Goal: Transaction & Acquisition: Obtain resource

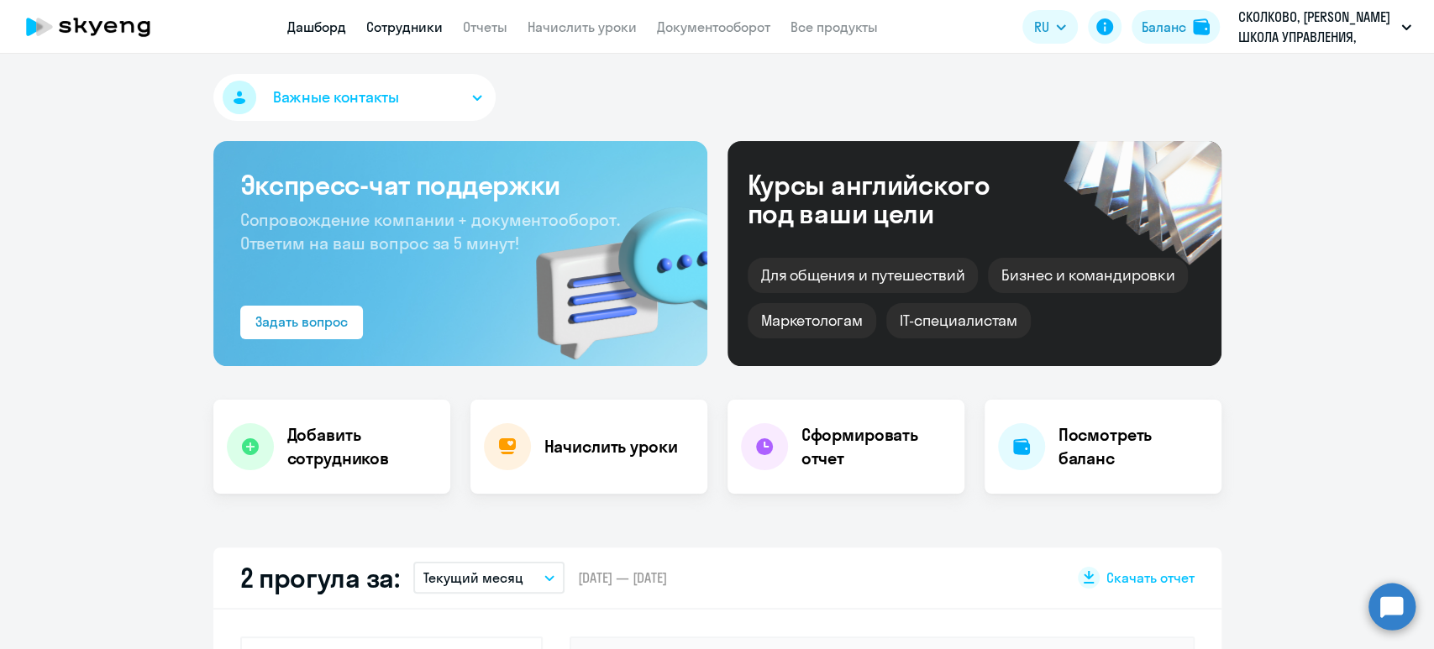
click at [396, 28] on link "Сотрудники" at bounding box center [404, 26] width 76 height 17
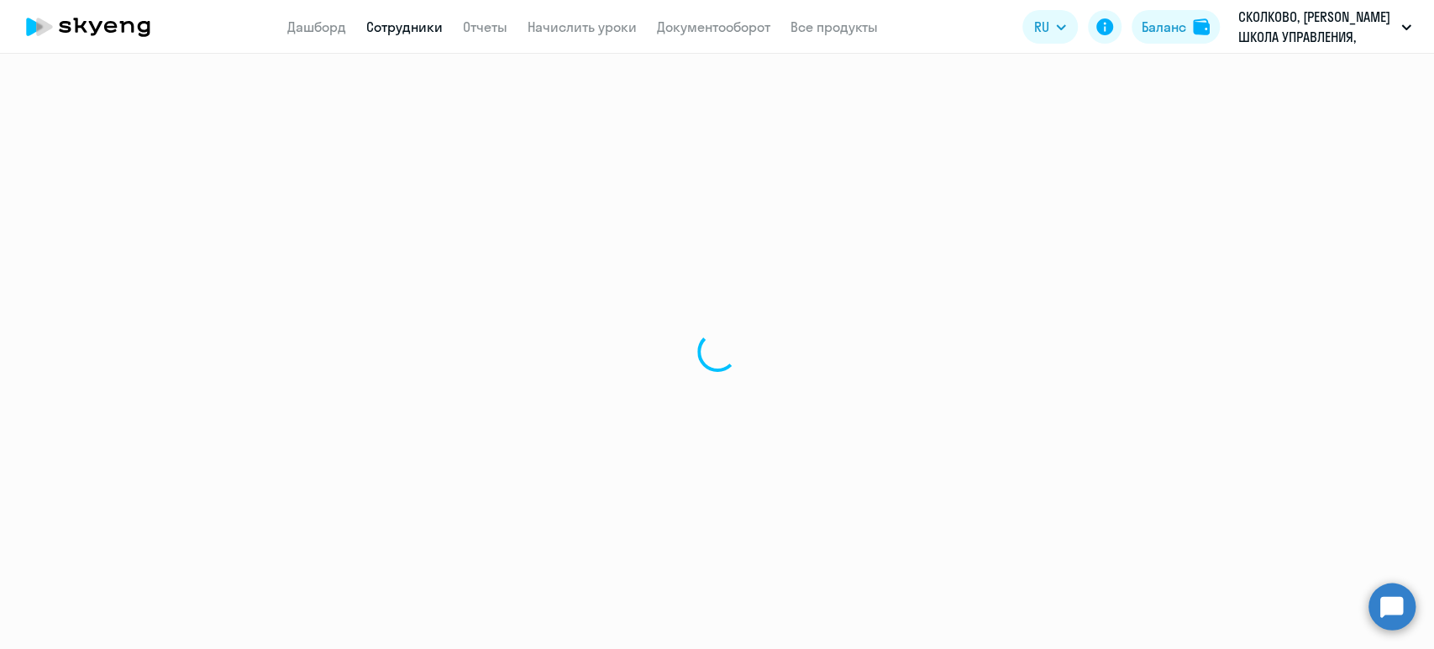
select select "30"
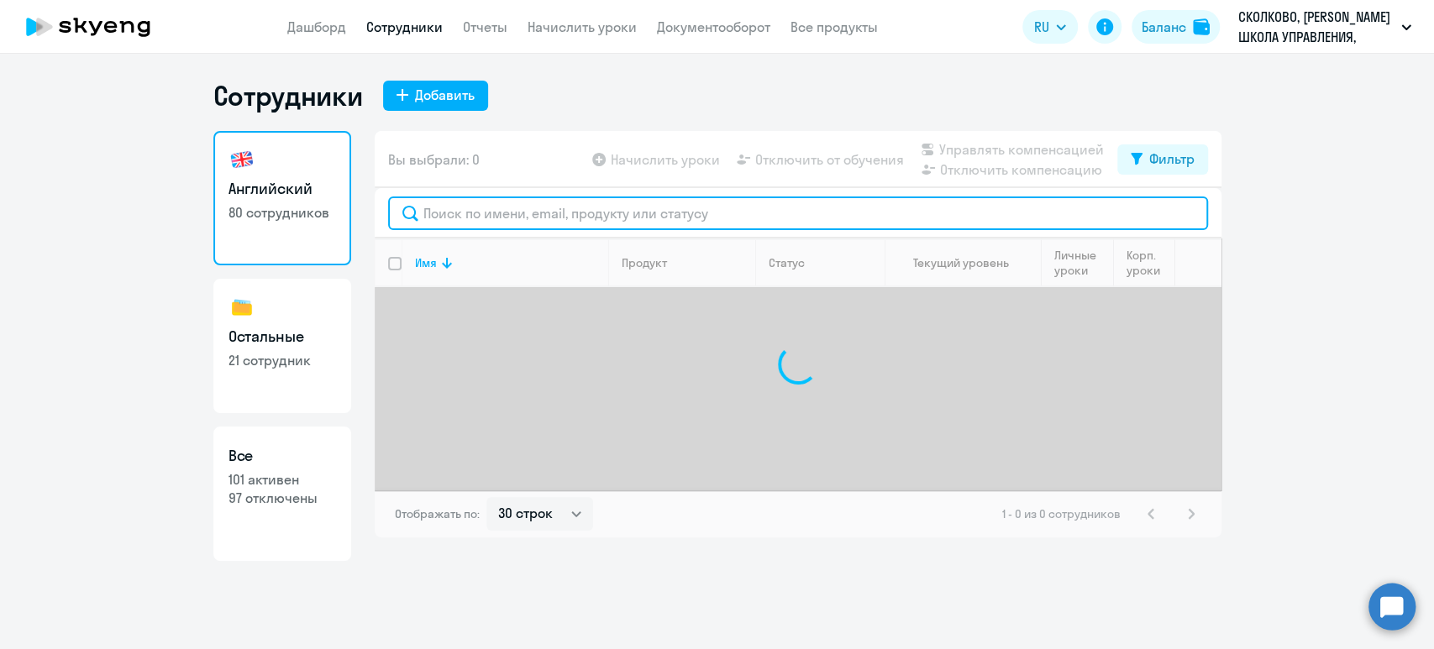
click at [488, 202] on input "text" at bounding box center [798, 214] width 820 height 34
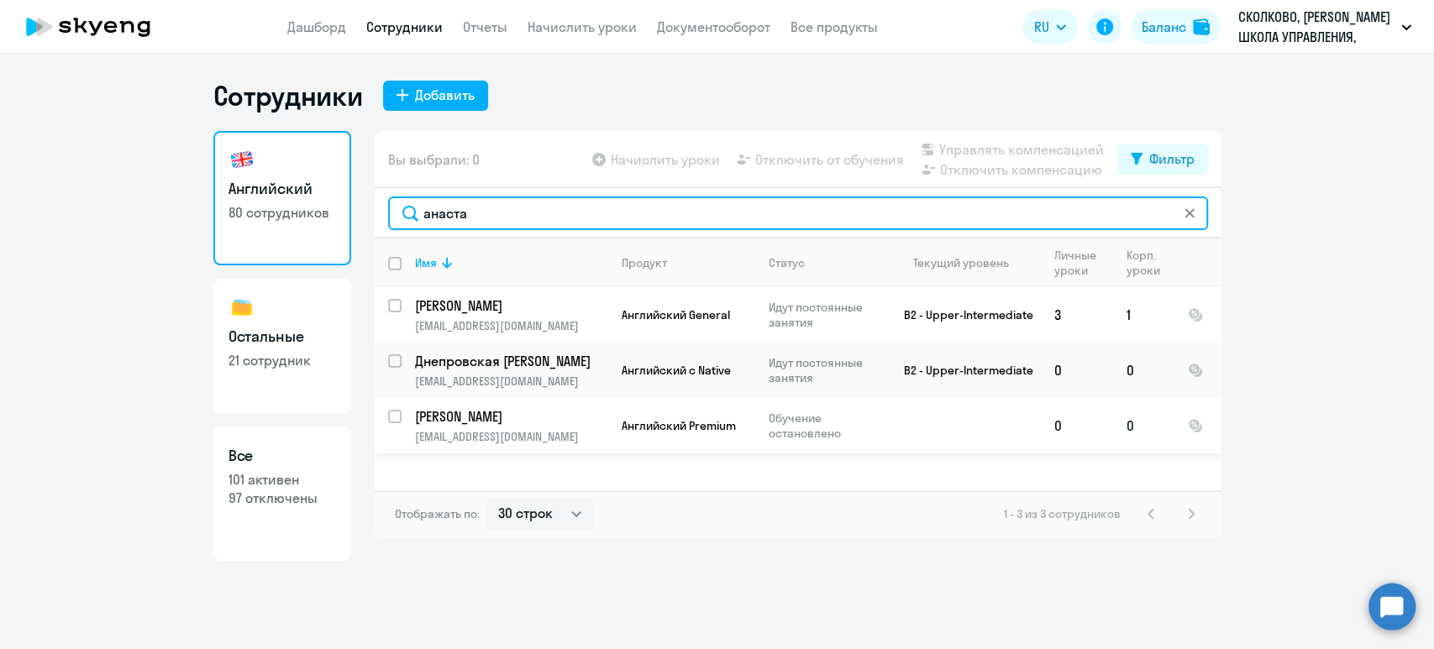
type input "анаста"
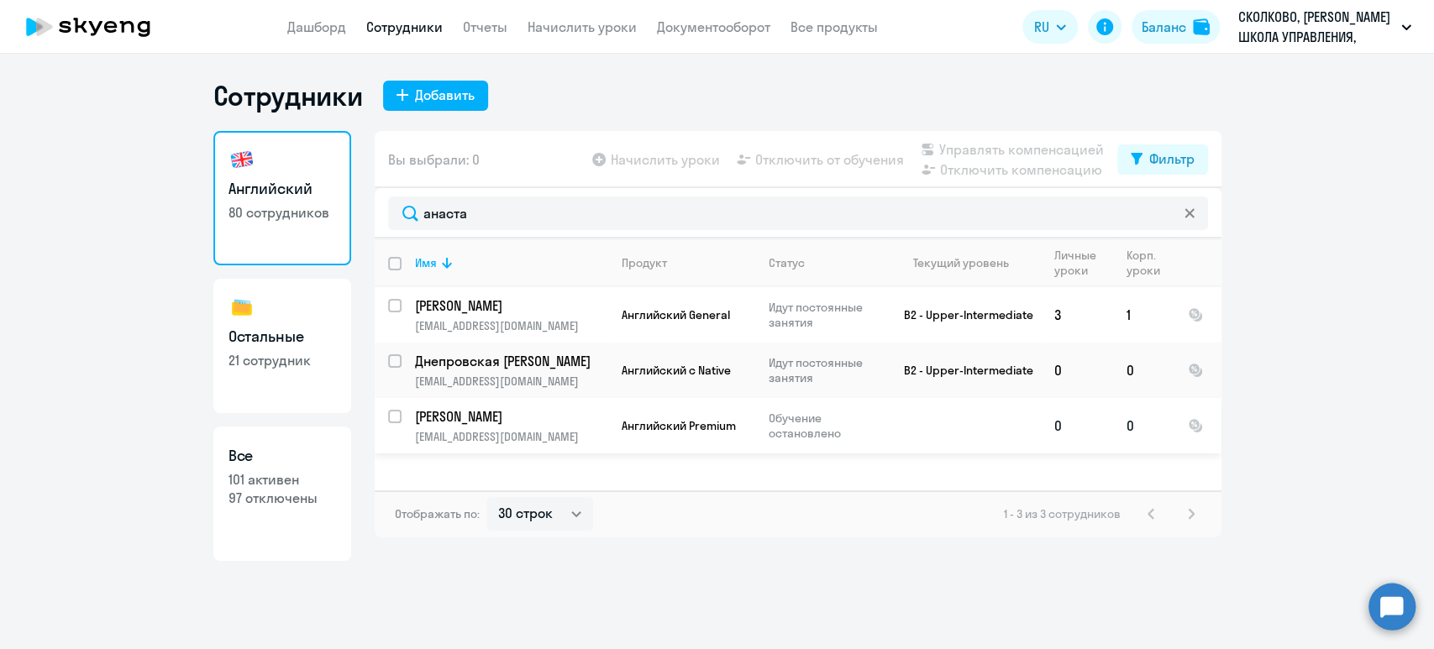
click at [517, 417] on p "[PERSON_NAME]" at bounding box center [510, 416] width 190 height 18
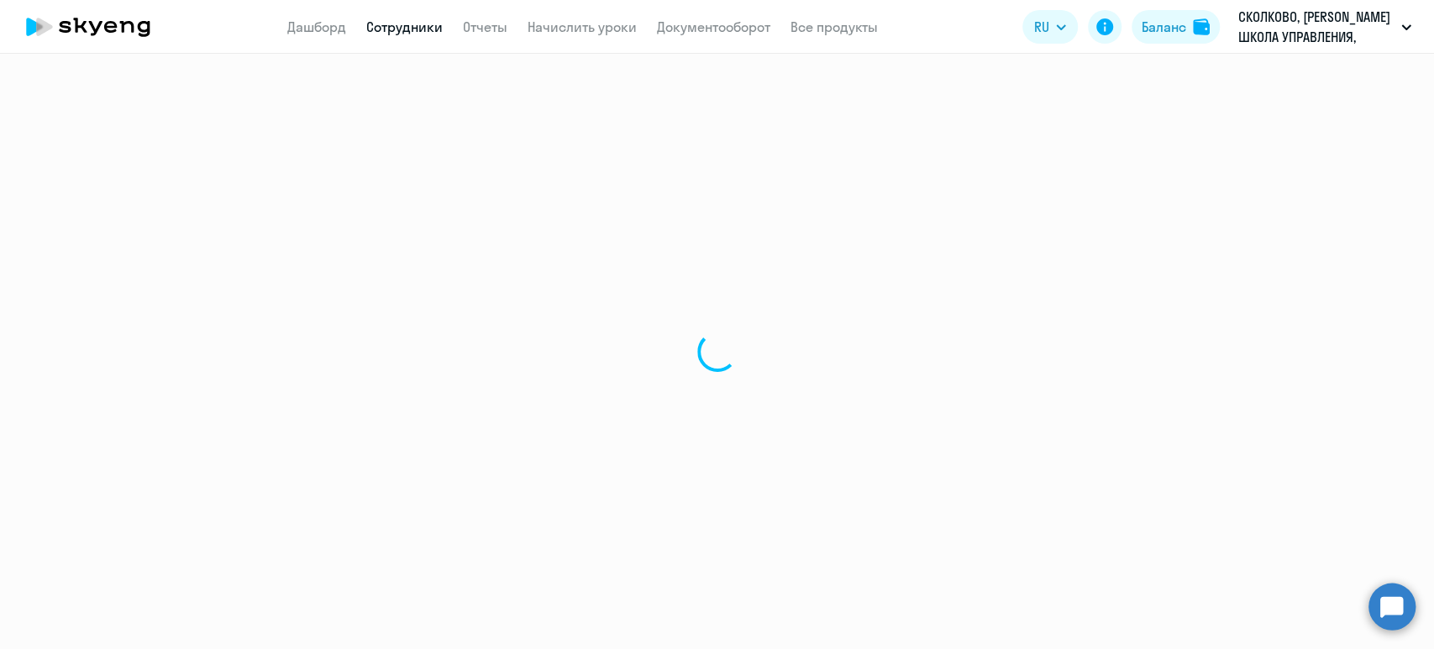
select select "english"
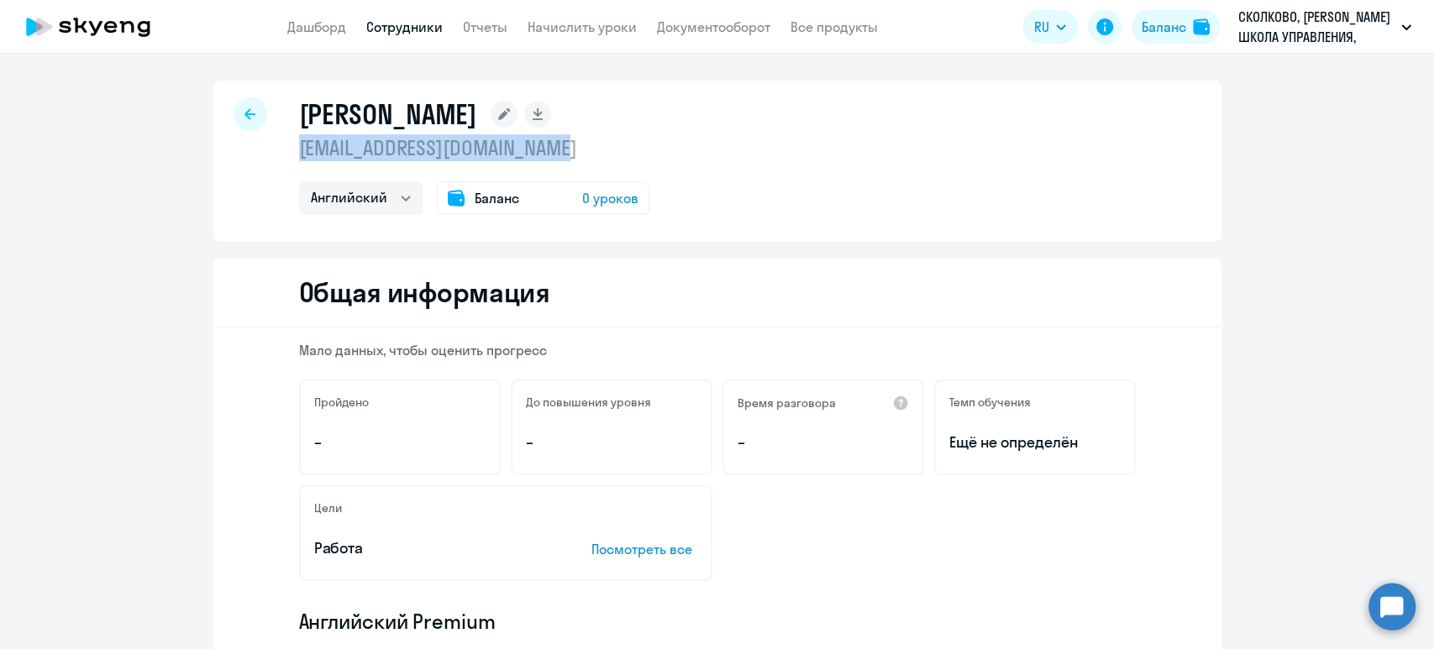
drag, startPoint x: 615, startPoint y: 148, endPoint x: 291, endPoint y: 149, distance: 323.4
click at [299, 149] on p "[EMAIL_ADDRESS][DOMAIN_NAME]" at bounding box center [474, 147] width 351 height 27
copy p "[EMAIL_ADDRESS][DOMAIN_NAME]"
click at [244, 118] on icon at bounding box center [249, 114] width 11 height 12
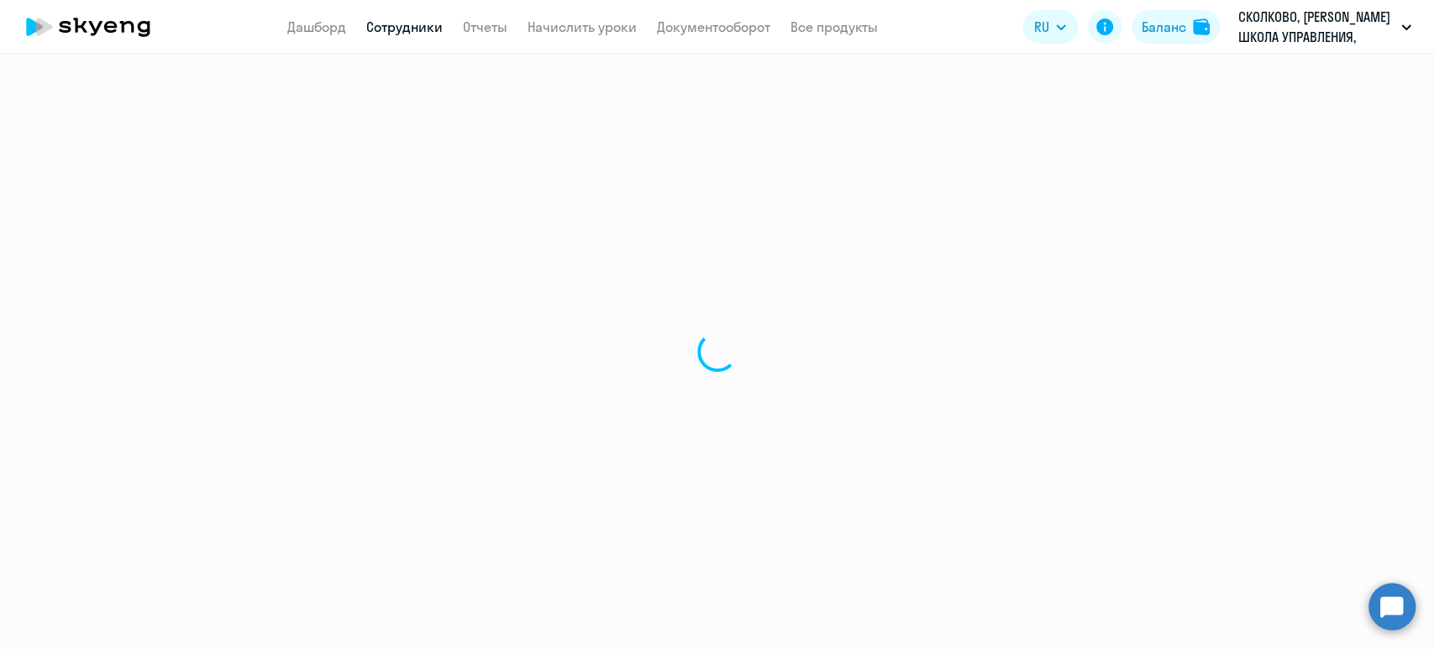
select select "30"
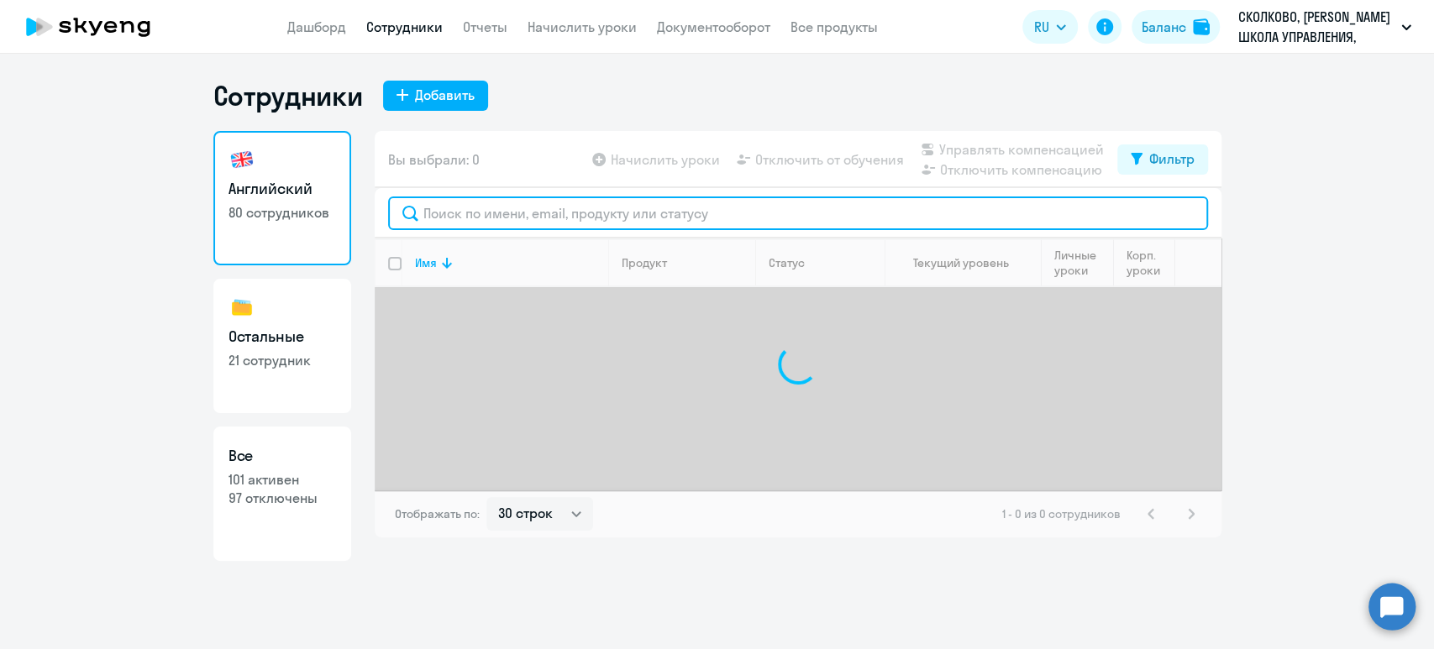
click at [497, 217] on input "text" at bounding box center [798, 214] width 820 height 34
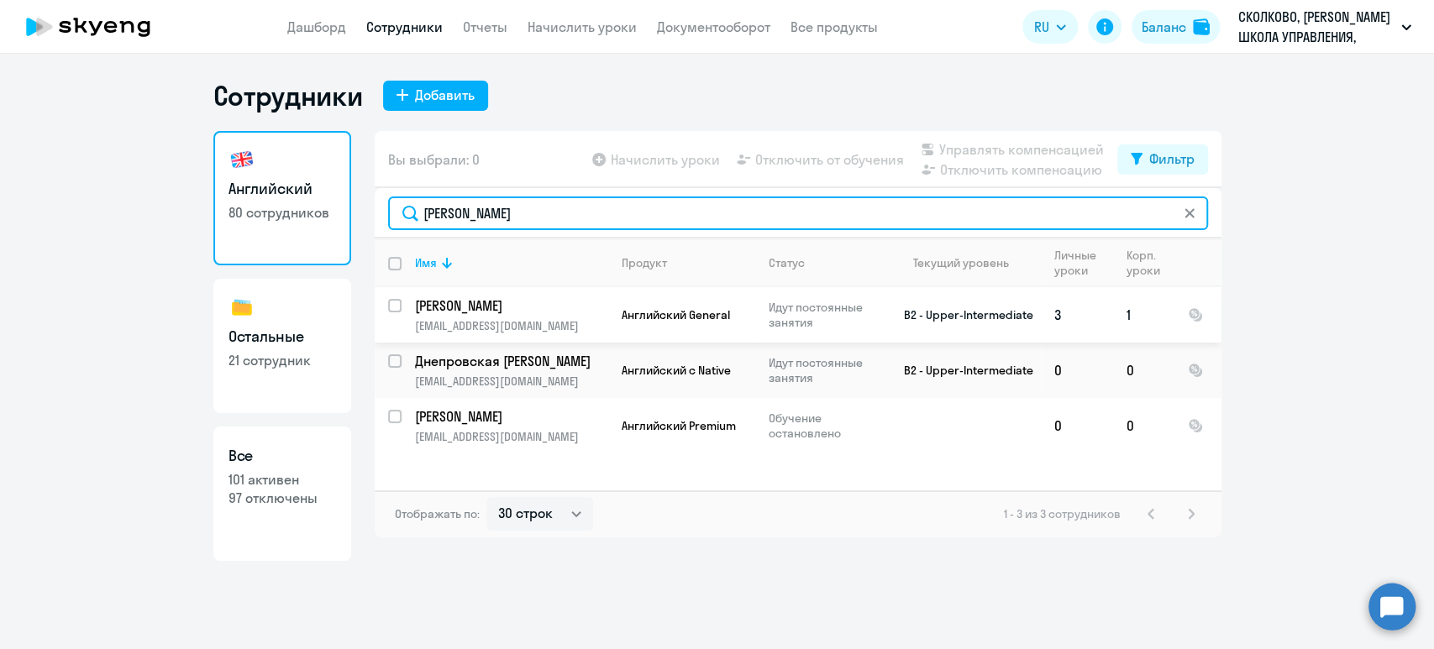
type input "анастас"
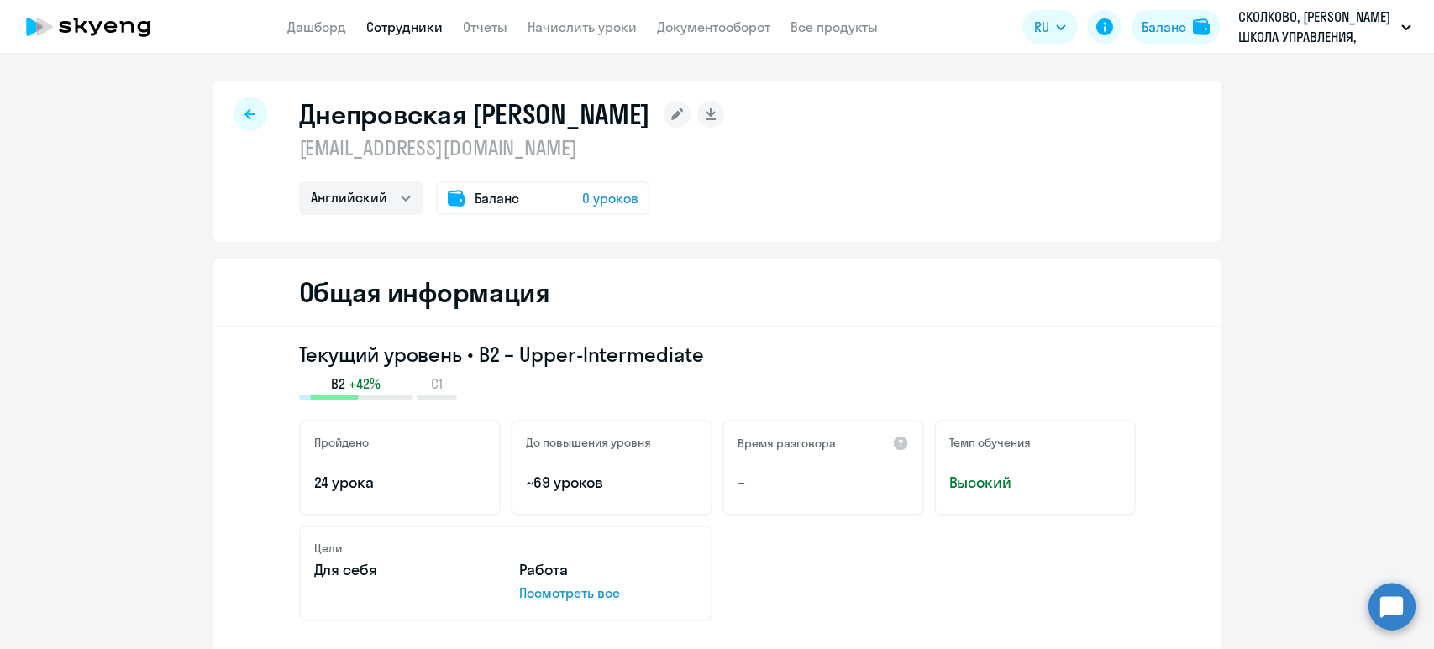
select select "english"
drag, startPoint x: 687, startPoint y: 147, endPoint x: 281, endPoint y: 153, distance: 406.6
click at [281, 153] on div "Днепровская [PERSON_NAME] [PERSON_NAME][EMAIL_ADDRESS][DOMAIN_NAME] [PERSON_NAM…" at bounding box center [717, 161] width 1008 height 161
copy p "[EMAIL_ADDRESS][DOMAIN_NAME]"
click at [407, 23] on link "Сотрудники" at bounding box center [404, 26] width 76 height 17
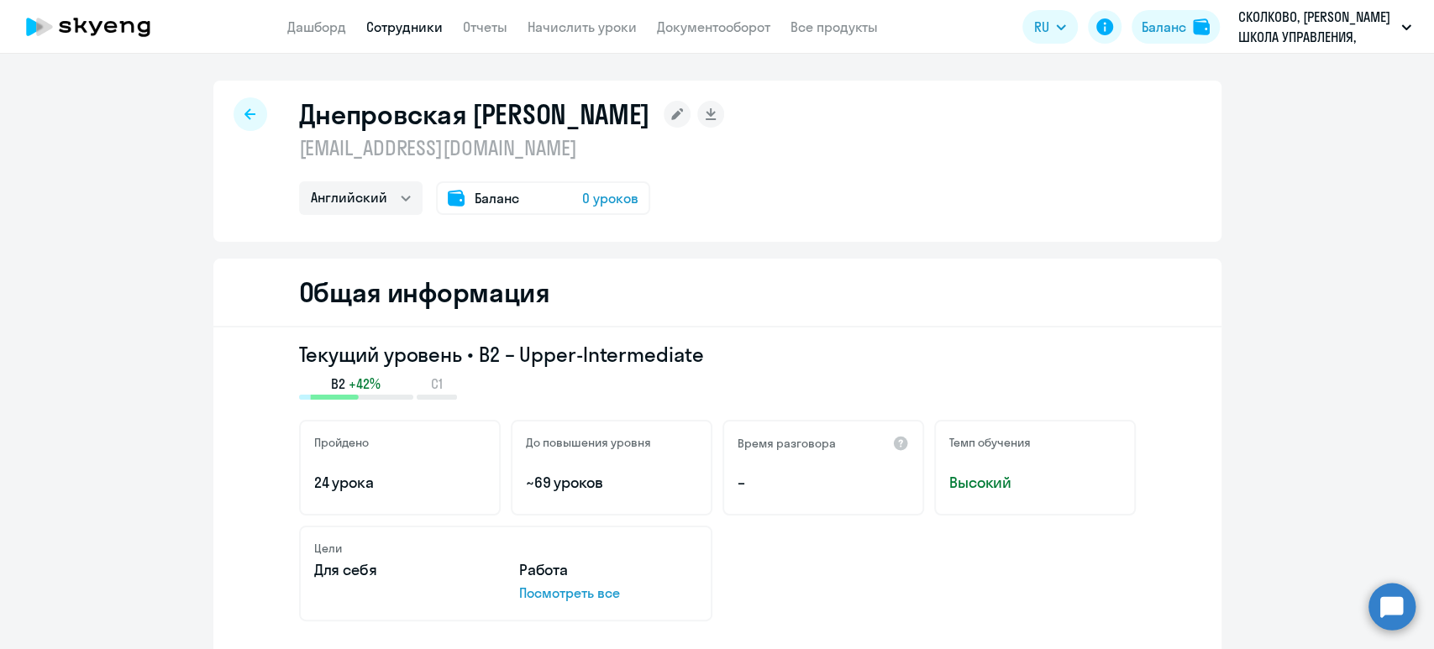
select select "30"
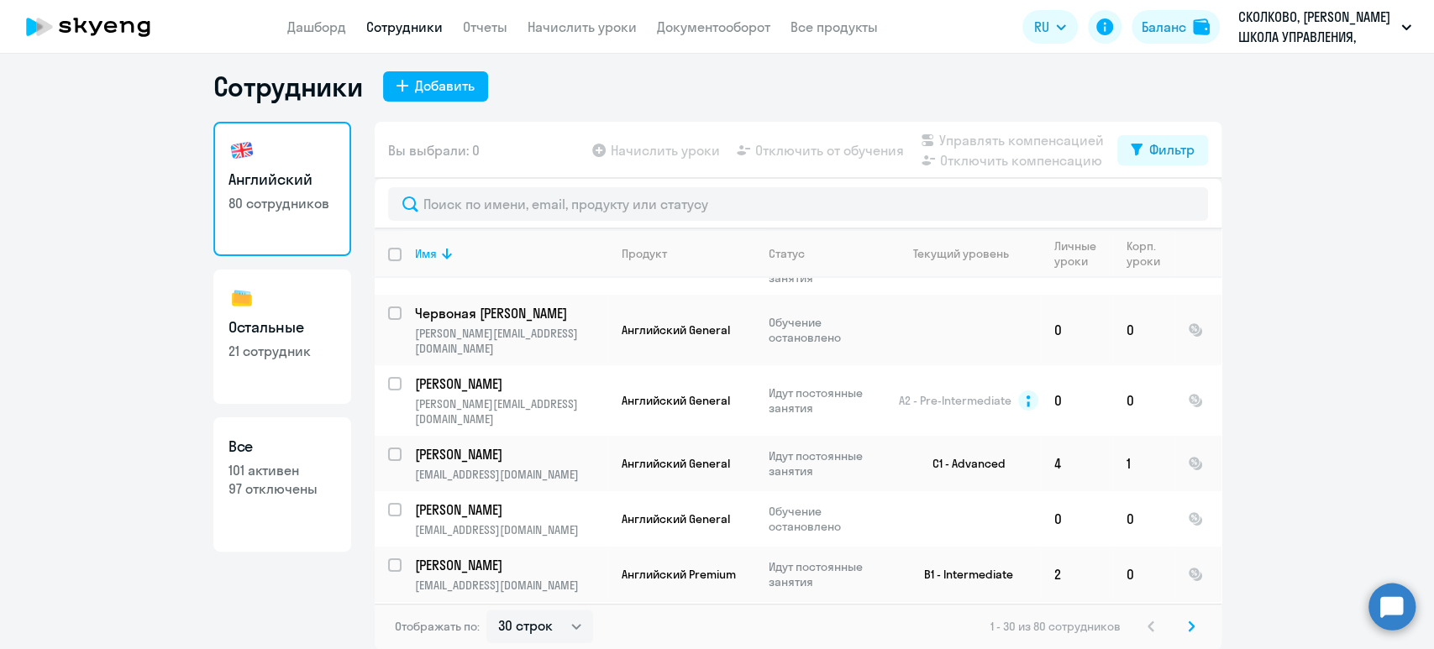
scroll to position [112, 0]
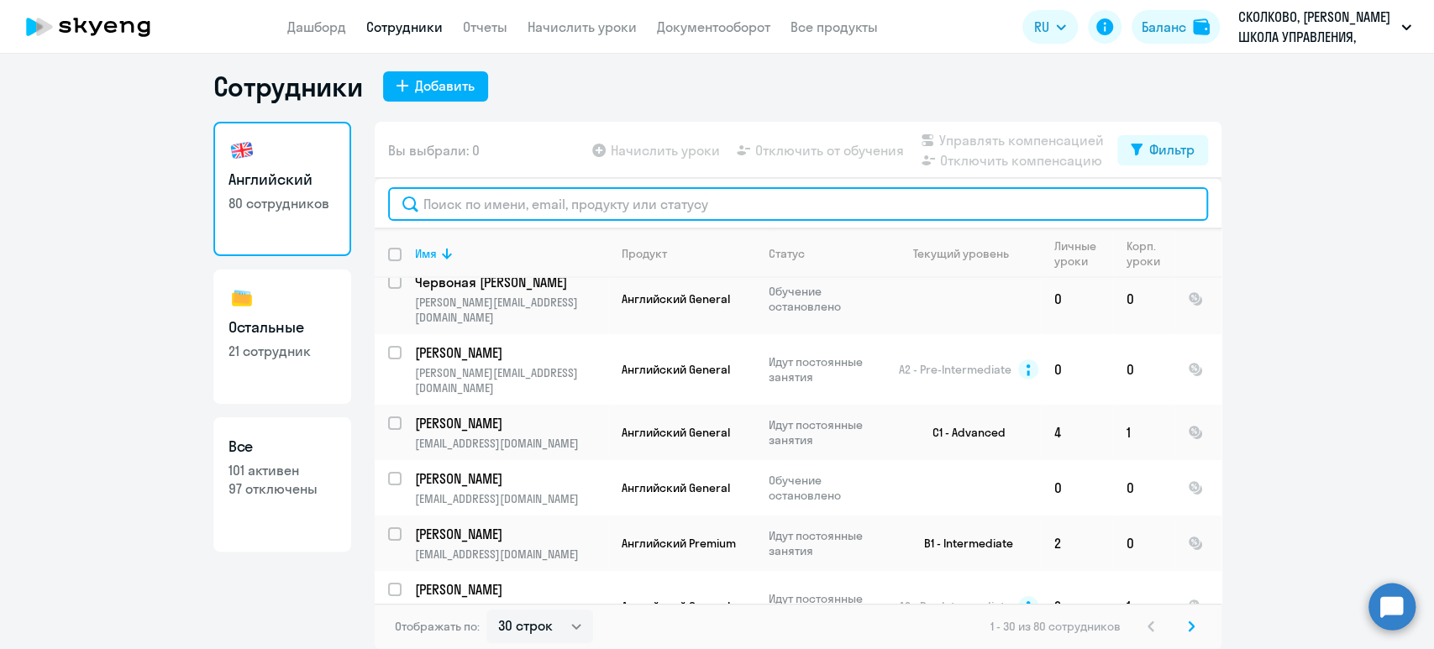
click at [627, 205] on input "text" at bounding box center [798, 204] width 820 height 34
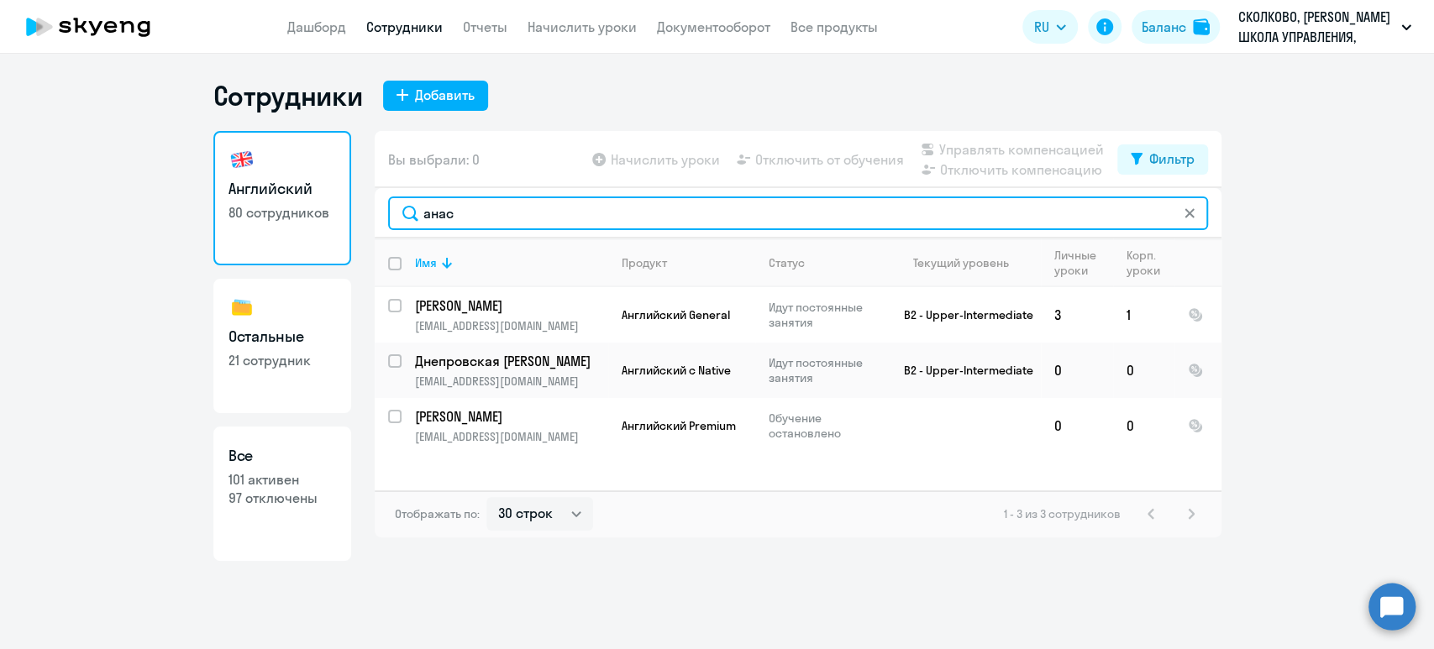
scroll to position [0, 0]
type input "анас"
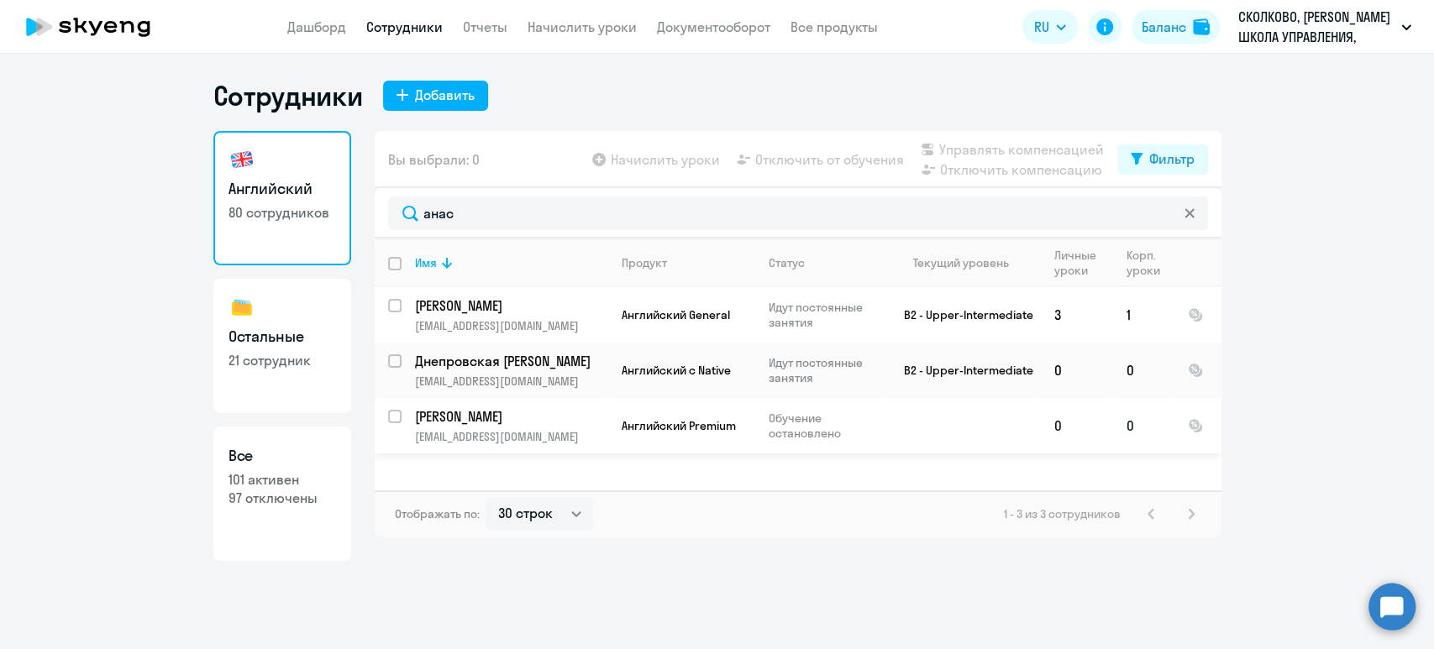
click at [441, 439] on p "[EMAIL_ADDRESS][DOMAIN_NAME]" at bounding box center [511, 436] width 192 height 15
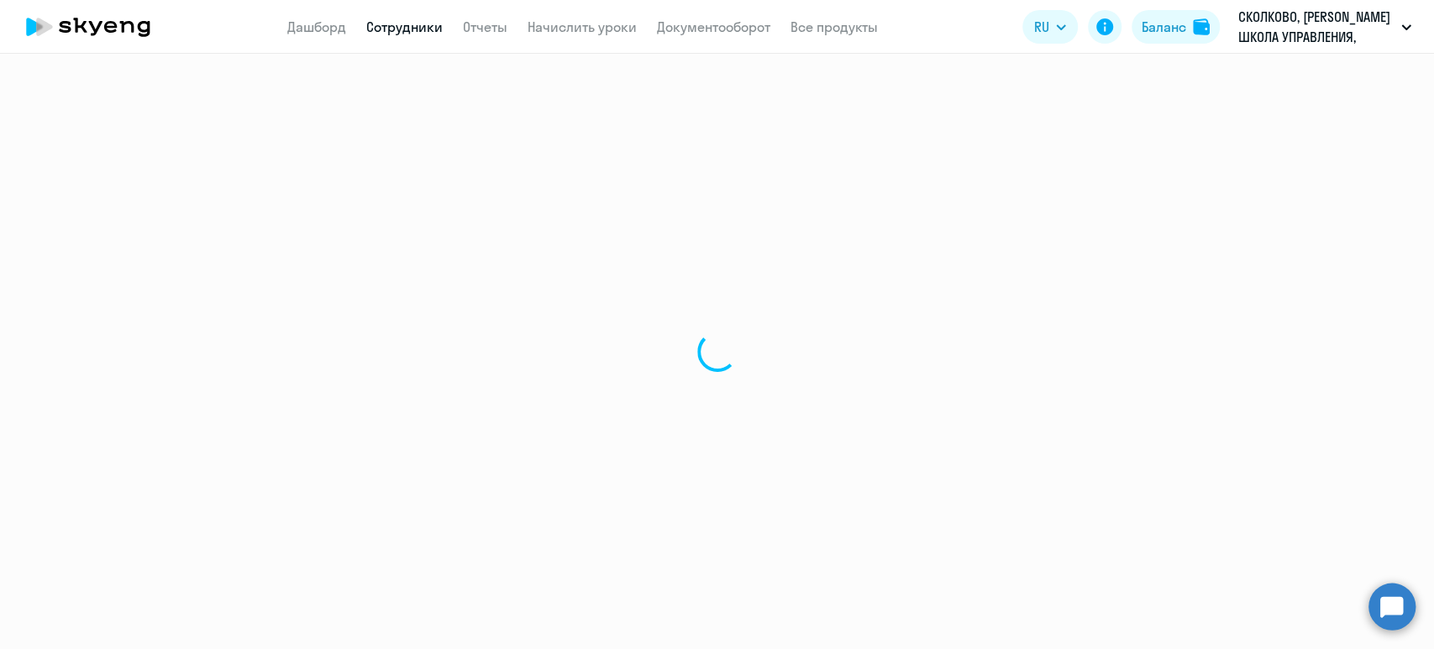
select select "english"
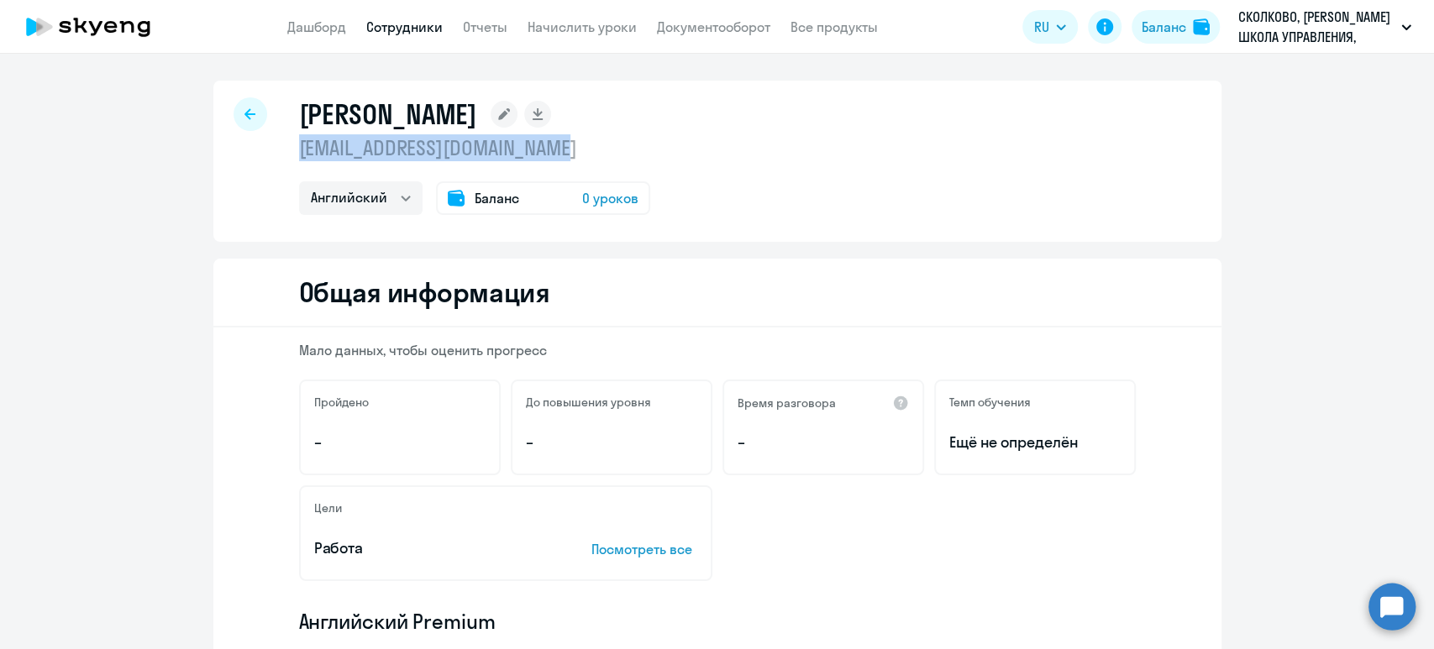
drag, startPoint x: 589, startPoint y: 148, endPoint x: 275, endPoint y: 141, distance: 314.2
click at [275, 141] on div "Анастасия [EMAIL_ADDRESS][DOMAIN_NAME] Английский Баланс 0 уроков" at bounding box center [717, 161] width 1008 height 161
copy p "[EMAIL_ADDRESS][DOMAIN_NAME]"
click at [485, 30] on link "Отчеты" at bounding box center [485, 26] width 45 height 17
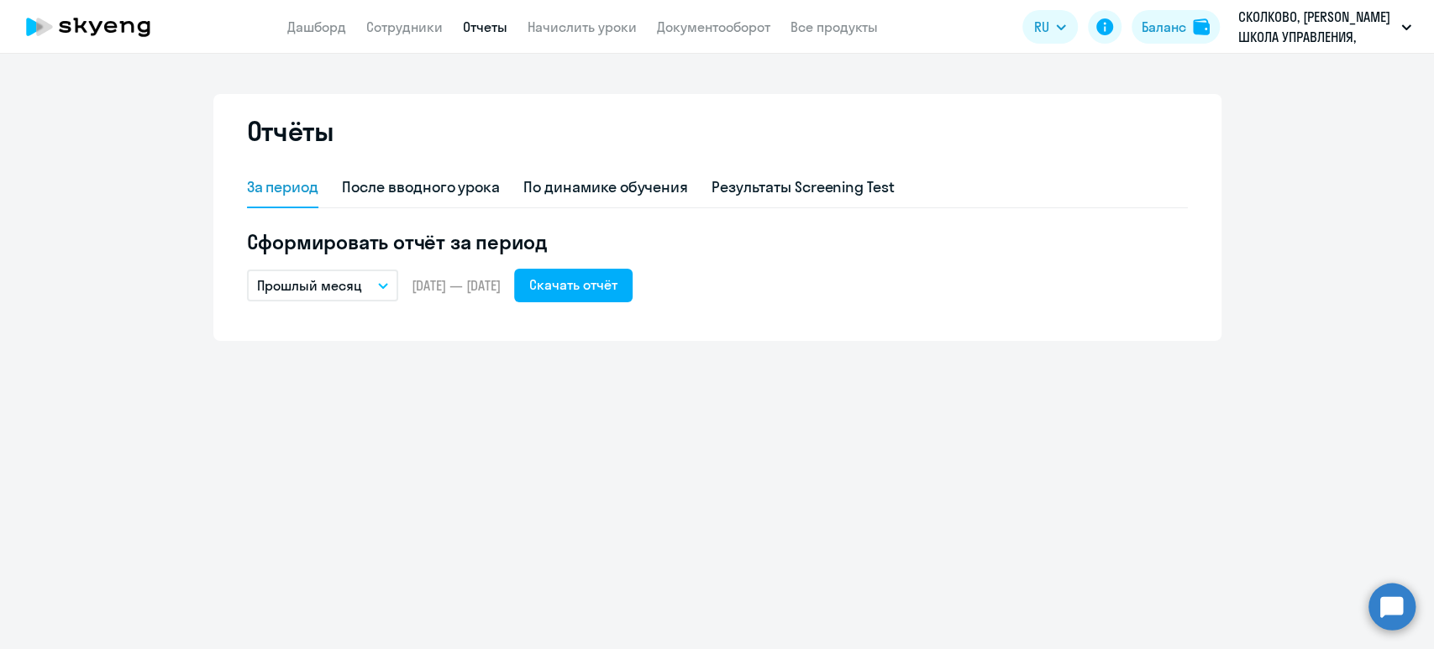
click at [345, 289] on p "Прошлый месяц" at bounding box center [309, 285] width 105 height 20
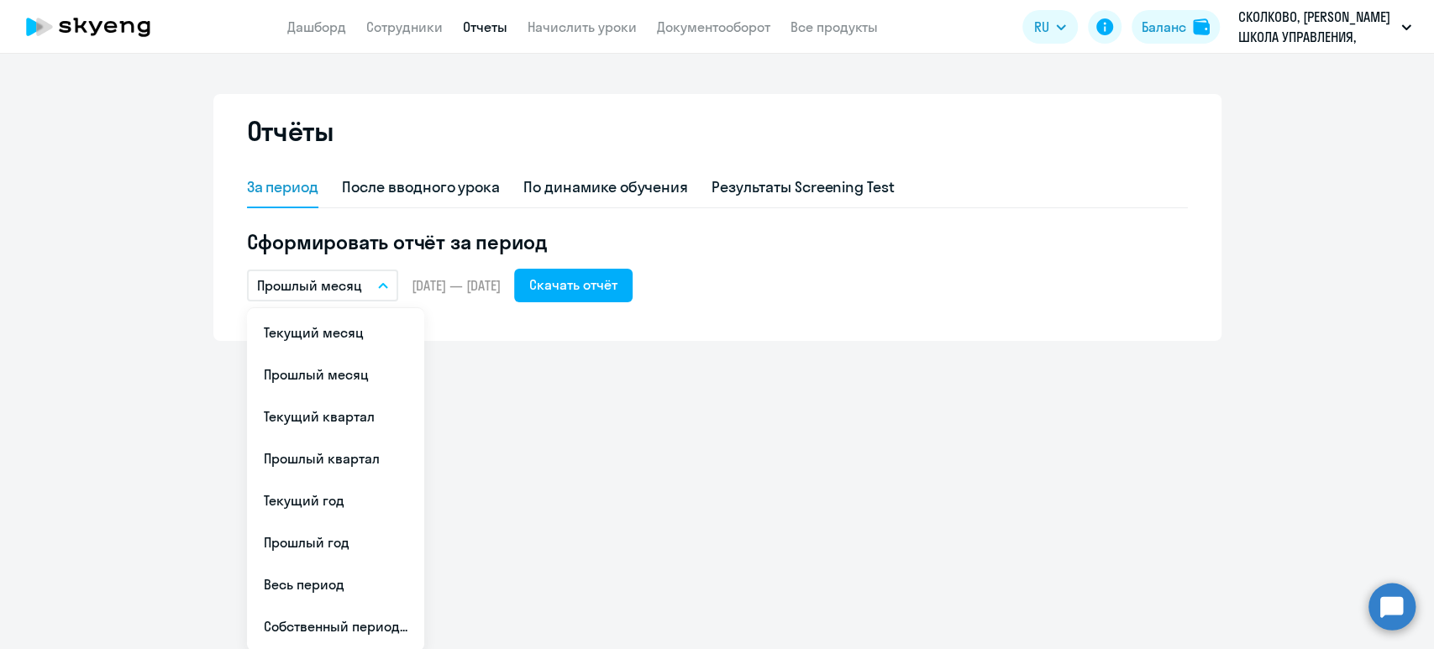
click at [748, 237] on h5 "Сформировать отчёт за период" at bounding box center [717, 241] width 941 height 27
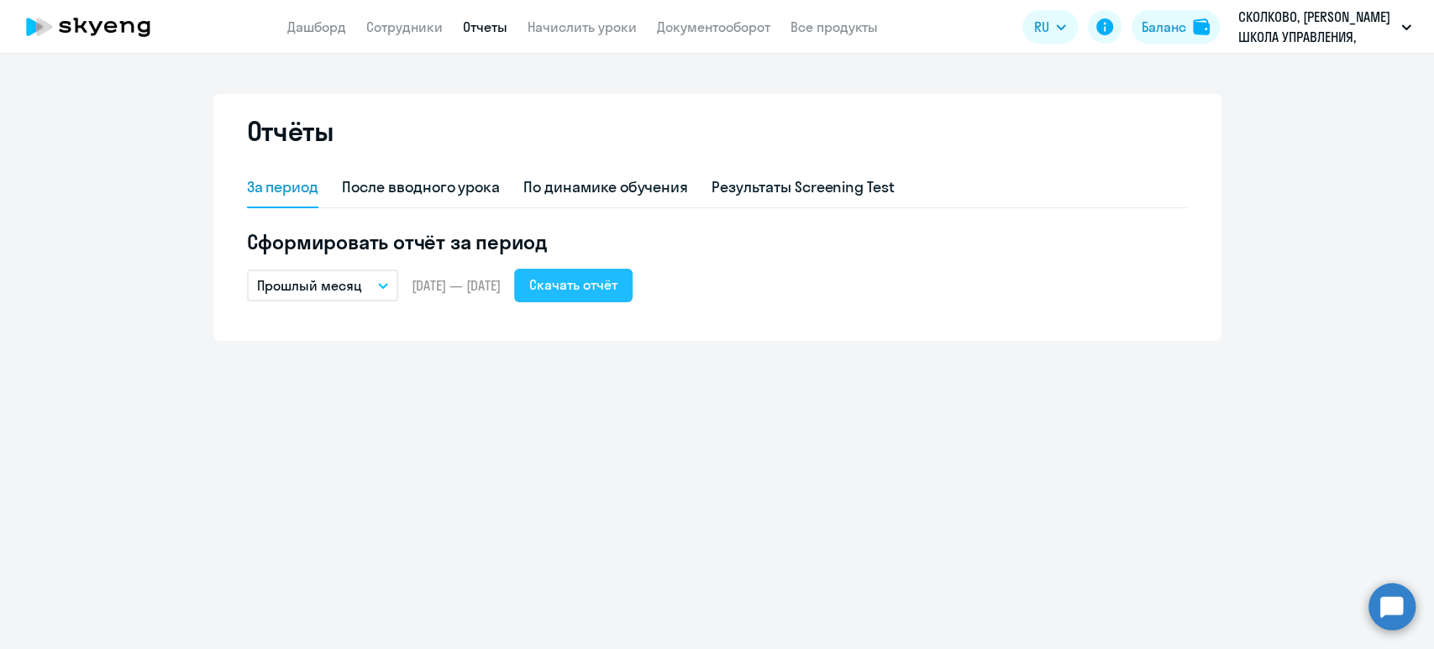
click at [617, 282] on div "Скачать отчёт" at bounding box center [573, 285] width 88 height 20
